Goal: Task Accomplishment & Management: Use online tool/utility

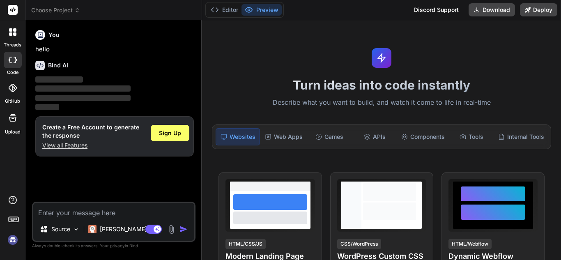
type textarea "x"
click at [95, 209] on textarea at bounding box center [113, 210] width 161 height 15
paste textarea "buat kan topik simulasi biologis dan rujukanya serta berikan gambarnya"
type textarea "buat kan topik simulasi biologis dan rujukanya serta berikan gambarnya"
type textarea "x"
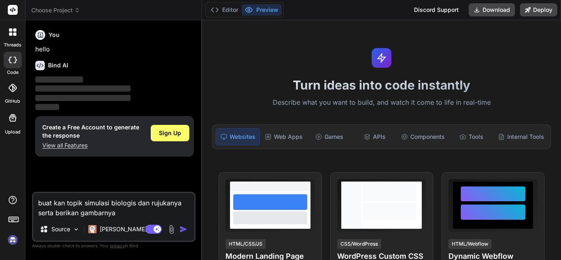
drag, startPoint x: 95, startPoint y: 209, endPoint x: 161, endPoint y: 237, distance: 72.0
click at [161, 237] on div "buat kan topik simulasi biologis dan rujukanya serta berikan gambarnya Source […" at bounding box center [114, 217] width 164 height 50
type textarea "buat kan topik simulasi biologis dan rujukanya serta berikan gambarnya"
click at [181, 227] on img "button" at bounding box center [184, 229] width 8 height 8
click at [184, 231] on img "button" at bounding box center [184, 229] width 8 height 8
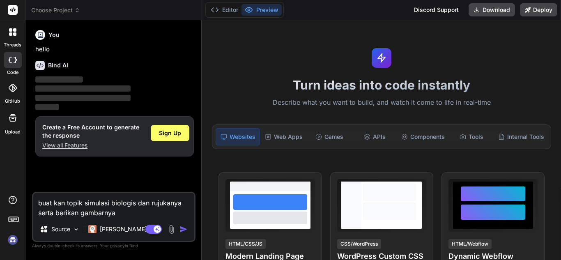
click at [184, 231] on img "button" at bounding box center [184, 229] width 8 height 8
click at [183, 229] on img "button" at bounding box center [184, 229] width 8 height 8
click at [168, 137] on div "Sign Up" at bounding box center [170, 133] width 39 height 16
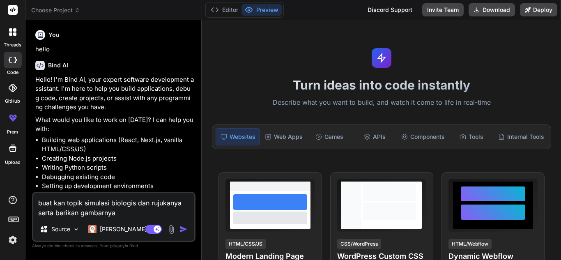
drag, startPoint x: 190, startPoint y: 225, endPoint x: 180, endPoint y: 230, distance: 11.4
click at [180, 230] on div "Agent Mode. When this toggle is activated, AI automatically makes decisions, re…" at bounding box center [167, 229] width 47 height 10
click at [184, 230] on img "button" at bounding box center [184, 229] width 8 height 8
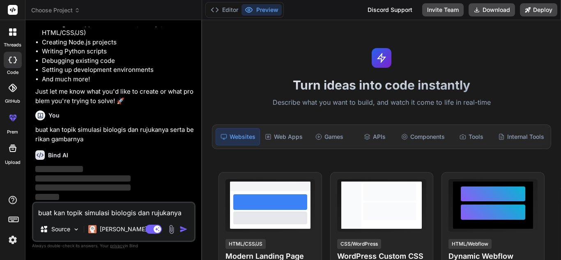
scroll to position [116, 0]
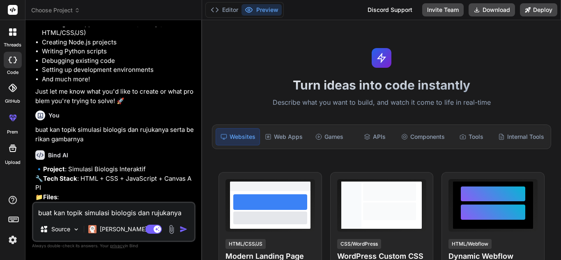
type textarea "x"
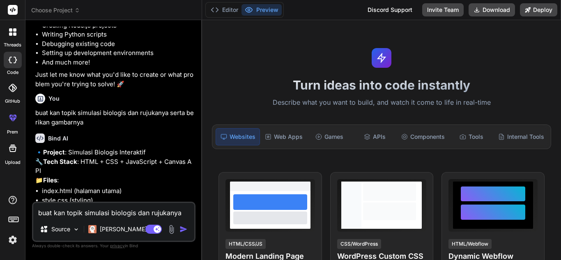
scroll to position [133, 0]
click at [97, 213] on textarea "buat kan topik simulasi biologis dan rujukanya serta berikan gambarnya" at bounding box center [113, 210] width 161 height 15
type textarea "r"
type textarea "x"
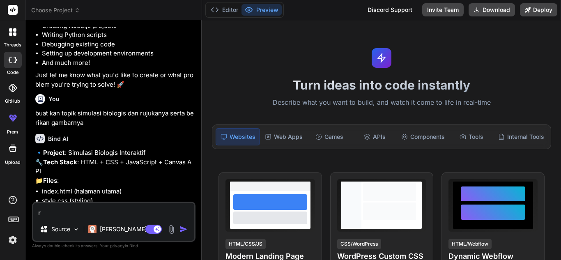
type textarea "re"
type textarea "x"
type textarea "rea"
type textarea "x"
type textarea "reas"
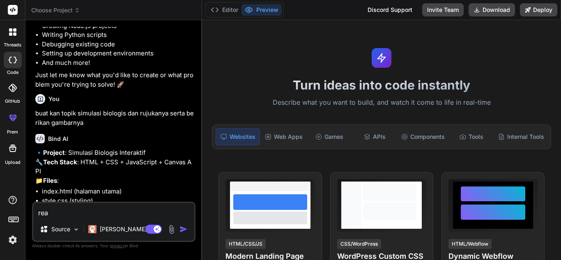
type textarea "x"
type textarea "reasi"
type textarea "x"
type textarea "reas"
type textarea "x"
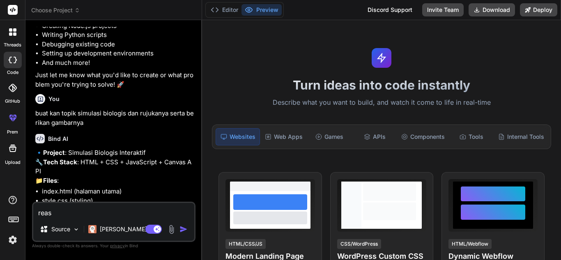
type textarea "reaso"
type textarea "x"
type textarea "reason"
type textarea "x"
type textarea "reasonn"
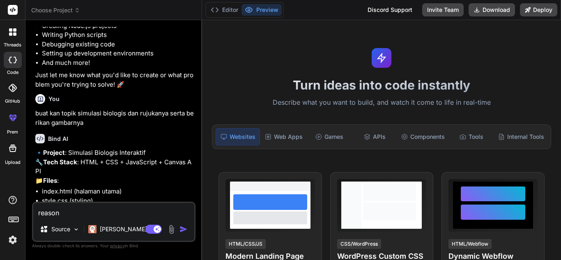
type textarea "x"
type textarea "reasonny"
type textarea "x"
type textarea "reasonnya"
type textarea "x"
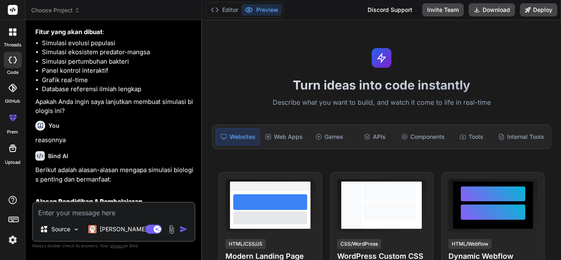
scroll to position [285, 0]
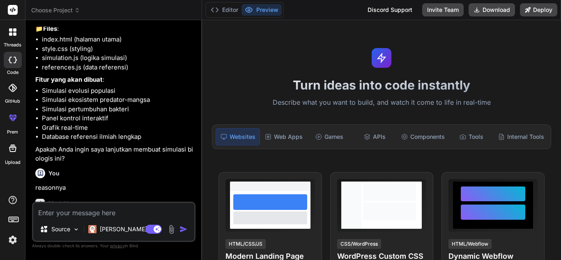
type textarea "x"
paste textarea "buat kan topik simulasi biologis dan rujukanya serta berikan gambarnya"
type textarea "buat kan topik simulasi biologis dan rujukanya serta berikan gambarnya"
type textarea "x"
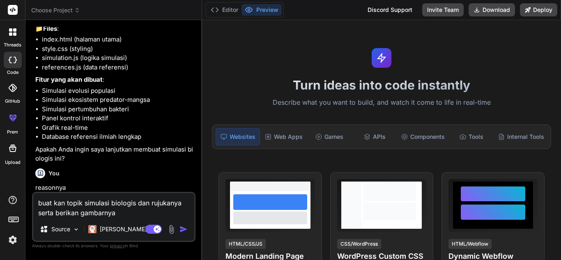
click at [122, 215] on textarea "buat kan topik simulasi biologis dan rujukanya serta berikan gambarnya" at bounding box center [113, 205] width 161 height 25
type textarea "buat kan topik simulasi biologis dan rujukanya serta berikan gambarnya"
type textarea "x"
type textarea "buat kan topik simulasi biologis dan rujukanya serta berikan gambarnya k"
type textarea "x"
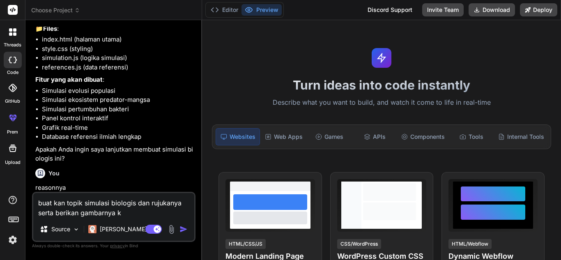
type textarea "buat kan topik simulasi biologis dan rujukanya serta berikan gambarnya ka"
type textarea "x"
type textarea "buat kan topik simulasi biologis dan rujukanya serta berikan gambarnya kas"
type textarea "x"
type textarea "buat kan topik simulasi biologis dan rujukanya serta berikan gambarnya kasi"
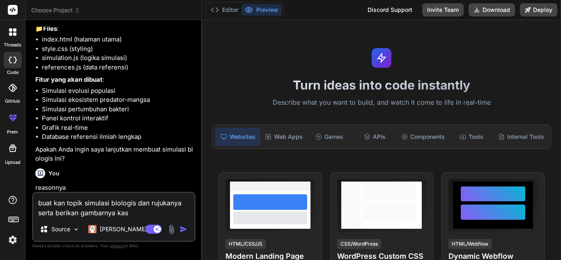
type textarea "x"
type textarea "buat kan topik simulasi biologis dan rujukanya serta berikan gambarnya kasih"
type textarea "x"
type textarea "buat kan topik simulasi biologis dan rujukanya serta berikan gambarnya kasih"
type textarea "x"
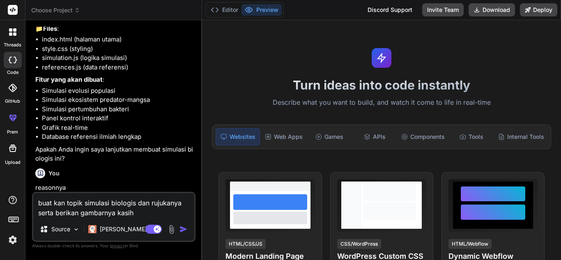
type textarea "buat kan topik simulasi biologis dan rujukanya serta berikan gambarnya kasih r"
type textarea "x"
type textarea "buat kan topik simulasi biologis dan rujukanya serta berikan gambarnya kasih re"
type textarea "x"
type textarea "buat kan topik simulasi biologis dan rujukanya serta berikan gambarnya kasih reA"
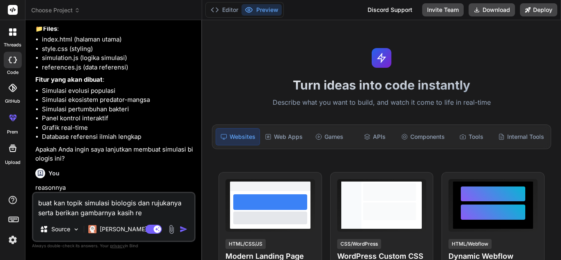
type textarea "x"
type textarea "buat kan topik simulasi biologis dan rujukanya serta berikan gambarnya kasih re"
type textarea "x"
type textarea "buat kan topik simulasi biologis dan rujukanya serta berikan gambarnya kasih rea"
type textarea "x"
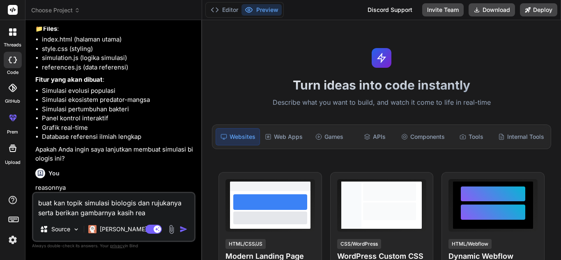
type textarea "buat kan topik simulasi biologis dan rujukanya serta berikan gambarnya kasih re…"
type textarea "x"
type textarea "buat kan topik simulasi biologis dan rujukanya serta berikan gambarnya kasih re…"
type textarea "x"
type textarea "buat kan topik simulasi biologis dan rujukanya serta berikan gambarnya kasih re…"
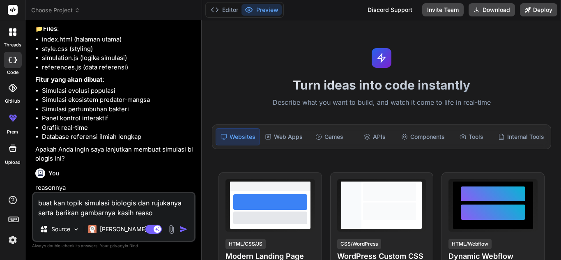
type textarea "x"
type textarea "buat kan topik simulasi biologis dan rujukanya serta berikan gambarnya kasih re…"
type textarea "x"
type textarea "buat kan topik simulasi biologis dan rujukanya serta berikan gambarnya kasih re…"
type textarea "x"
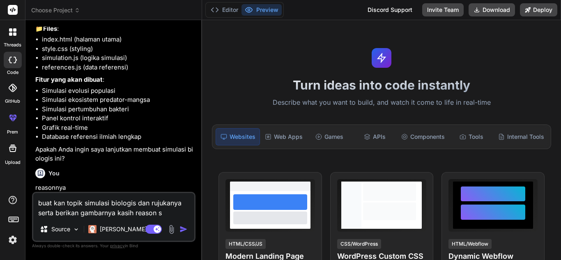
type textarea "buat kan topik simulasi biologis dan rujukanya serta berikan gambarnya kasih re…"
type textarea "x"
type textarea "buat kan topik simulasi biologis dan rujukanya serta berikan gambarnya kasih re…"
type textarea "x"
type textarea "buat kan topik simulasi biologis dan rujukanya serta berikan gambarnya kasih re…"
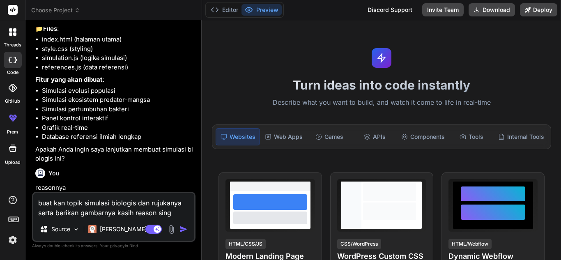
type textarea "x"
type textarea "buat kan topik simulasi biologis dan rujukanya serta berikan gambarnya kasih re…"
type textarea "x"
type textarea "buat kan topik simulasi biologis dan rujukanya serta berikan gambarnya kasih re…"
type textarea "x"
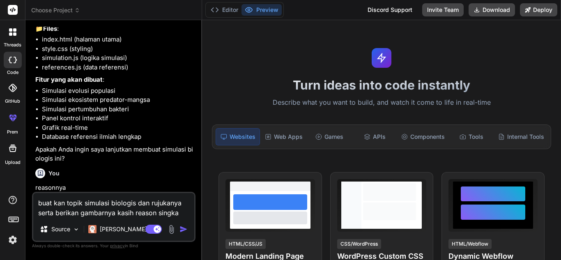
type textarea "buat kan topik simulasi biologis dan rujukanya serta berikan gambarnya kasih re…"
type textarea "x"
type textarea "buat kan topik simulasi biologis dan rujukanya serta berikan gambarnya kasih re…"
type textarea "x"
type textarea "buat kan topik simulasi biologis dan rujukanya serta berikan gambarnya kasih re…"
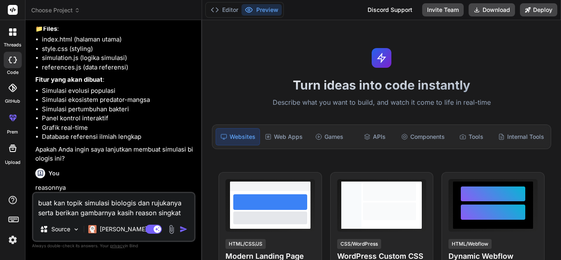
type textarea "x"
type textarea "buat kan topik simulasi biologis dan rujukanya serta berikan gambarnya kasih re…"
type textarea "x"
type textarea "buat kan topik simulasi biologis dan rujukanya serta berikan gambarnya kasih re…"
type textarea "x"
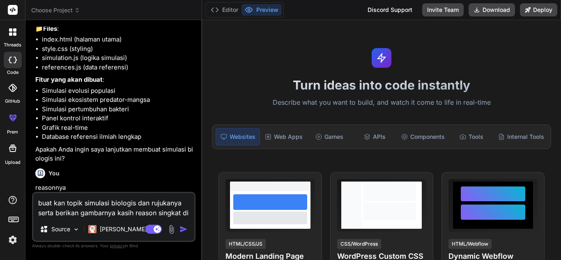
type textarea "buat kan topik simulasi biologis dan rujukanya serta berikan gambarnya kasih re…"
type textarea "x"
type textarea "buat kan topik simulasi biologis dan rujukanya serta berikan gambarnya kasih re…"
type textarea "x"
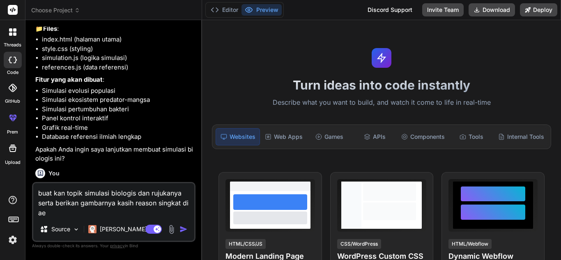
type textarea "buat kan topik simulasi biologis dan rujukanya serta berikan gambarnya kasih re…"
type textarea "x"
type textarea "buat kan topik simulasi biologis dan rujukanya serta berikan gambarnya kasih re…"
type textarea "x"
type textarea "buat kan topik simulasi biologis dan rujukanya serta berikan gambarnya kasih re…"
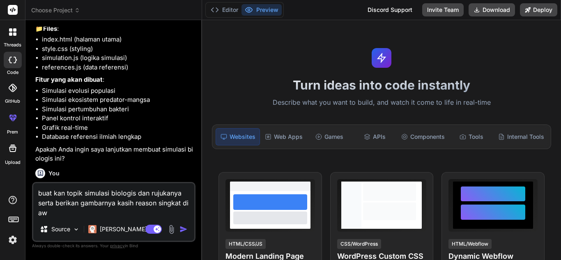
type textarea "x"
type textarea "buat kan topik simulasi biologis dan rujukanya serta berikan gambarnya kasih re…"
type textarea "x"
type textarea "buat kan topik simulasi biologis dan rujukanya serta berikan gambarnya kasih re…"
type textarea "x"
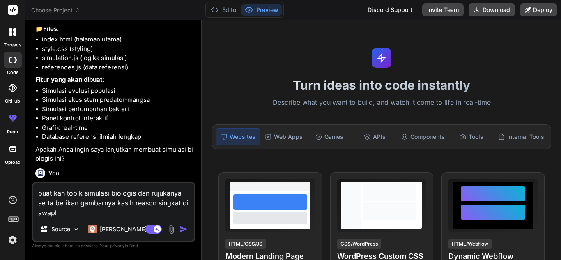
type textarea "buat kan topik simulasi biologis dan rujukanya serta berikan gambarnya kasih re…"
type textarea "x"
type textarea "buat kan topik simulasi biologis dan rujukanya serta berikan gambarnya kasih re…"
type textarea "x"
type textarea "buat kan topik simulasi biologis dan rujukanya serta berikan gambarnya kasih re…"
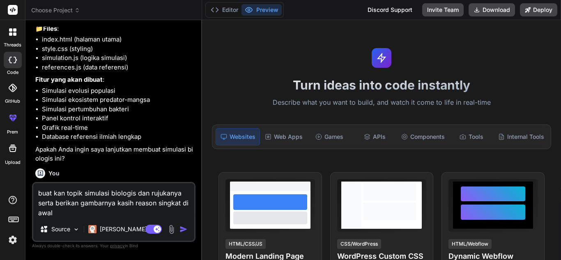
type textarea "x"
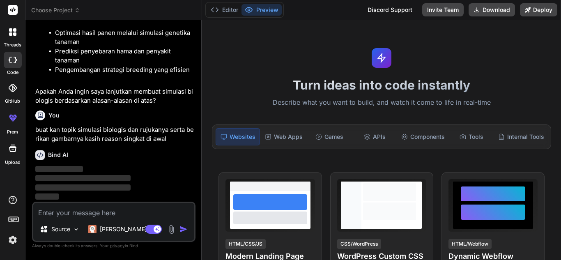
scroll to position [1019, 0]
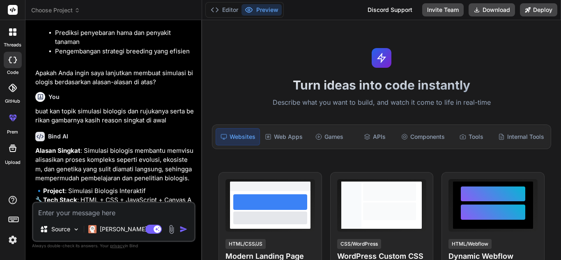
type textarea "x"
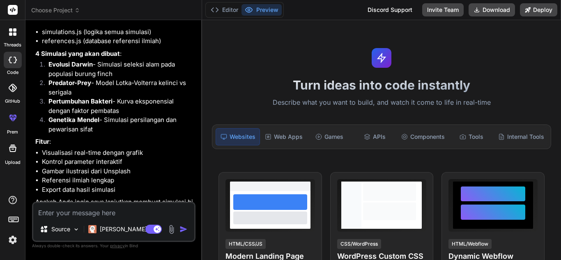
scroll to position [1288, 0]
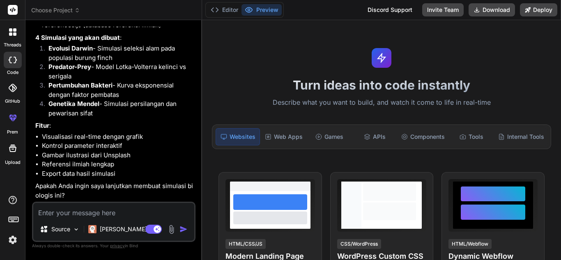
click at [99, 210] on textarea at bounding box center [113, 210] width 161 height 15
type textarea "y"
type textarea "x"
type textarea "ya"
type textarea "x"
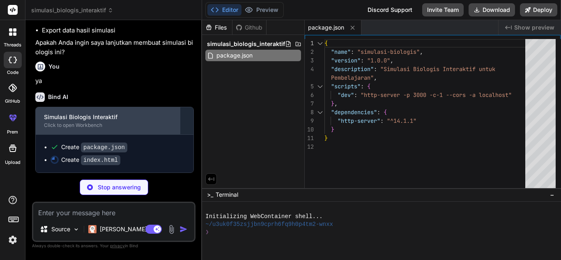
scroll to position [1432, 0]
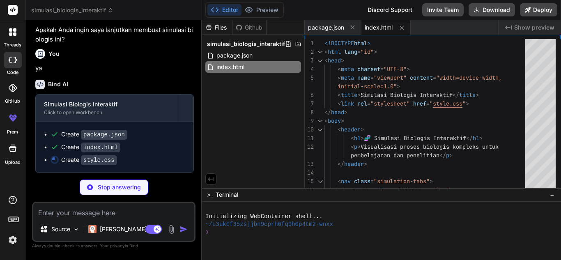
type textarea "x"
type textarea ".container { padding: 1rem; } header h1 { font-size: 2rem; } }"
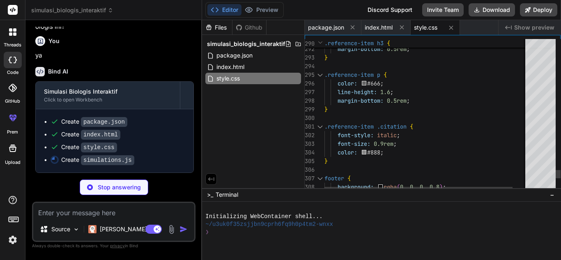
type textarea "x"
type textarea "document.getElementById('genotypeaa').textContent = '0%'; } } // Initialize the…"
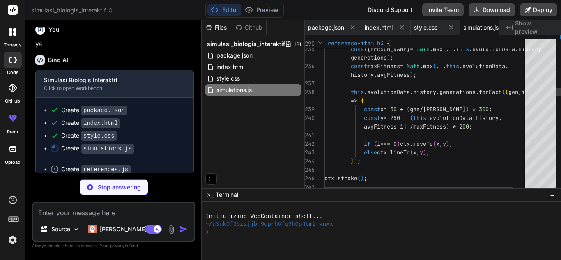
scroll to position [0, 18]
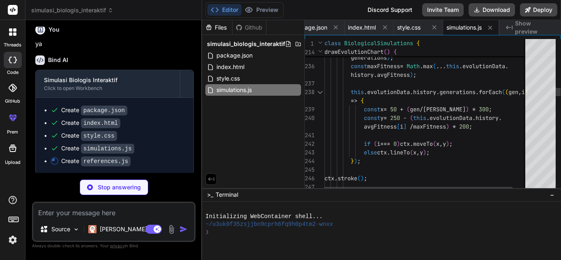
type textarea "x"
type textarea "`; container.appendChild(refDiv); }); } // Load references when page is ready d…"
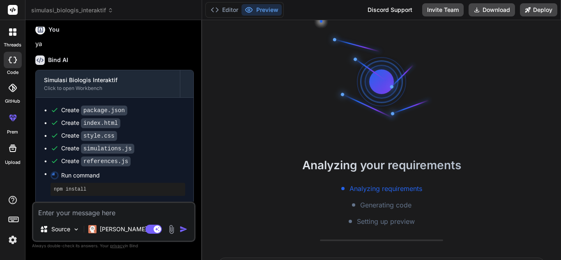
scroll to position [23, 0]
type textarea "x"
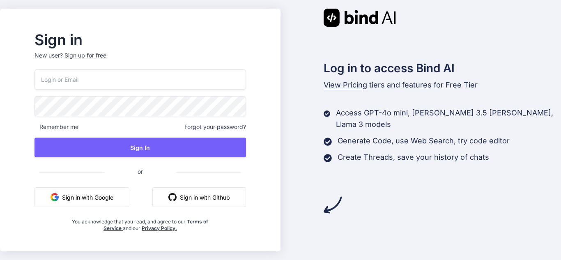
click at [127, 195] on button "Sign in with Google" at bounding box center [82, 197] width 95 height 20
